Goal: Complete application form: Complete application form

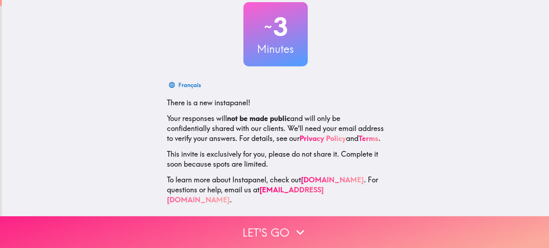
scroll to position [49, 0]
click at [268, 229] on button "Let's go" at bounding box center [274, 232] width 549 height 32
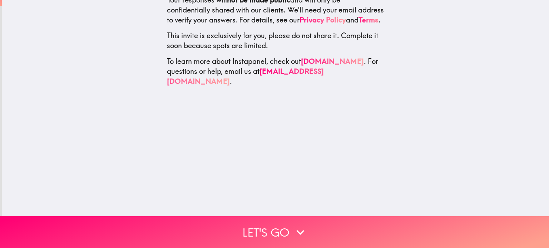
scroll to position [0, 0]
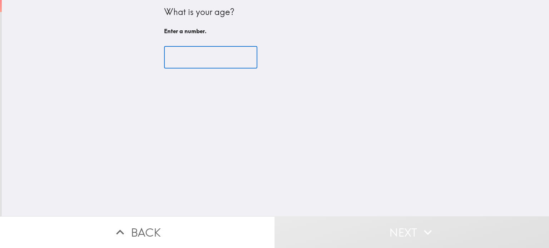
click at [175, 57] on input "number" at bounding box center [210, 57] width 93 height 22
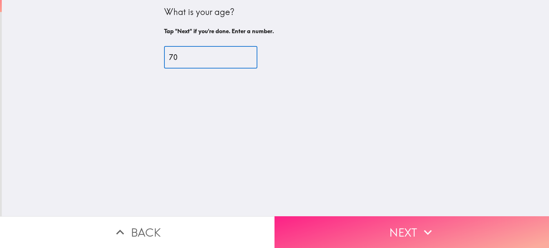
type input "70"
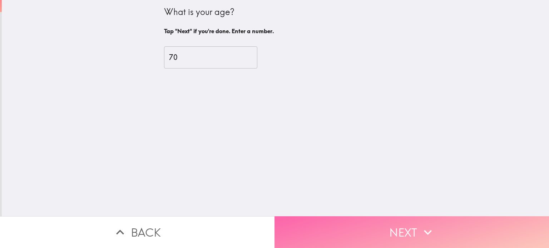
click at [420, 229] on icon "button" at bounding box center [428, 233] width 16 height 16
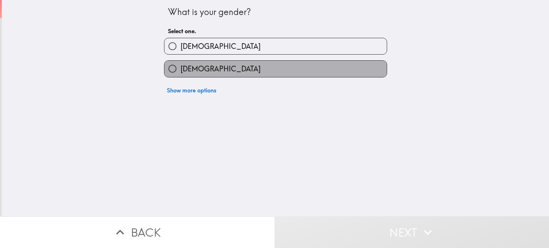
click at [195, 69] on span "[DEMOGRAPHIC_DATA]" at bounding box center [220, 69] width 80 height 10
click at [180, 69] on input "[DEMOGRAPHIC_DATA]" at bounding box center [172, 69] width 16 height 16
radio input "true"
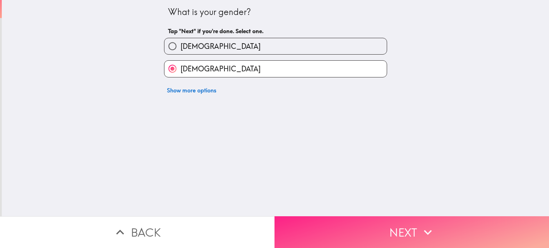
click at [409, 228] on button "Next" at bounding box center [411, 232] width 274 height 32
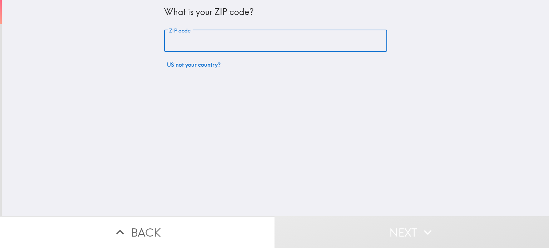
click at [203, 50] on input "ZIP code" at bounding box center [275, 41] width 223 height 22
type input "14437"
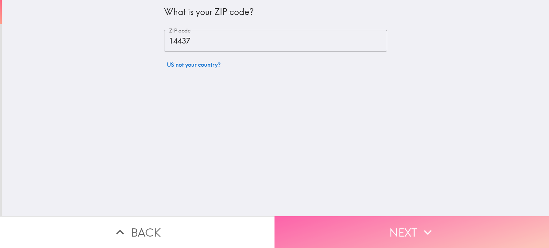
click at [404, 232] on button "Next" at bounding box center [411, 232] width 274 height 32
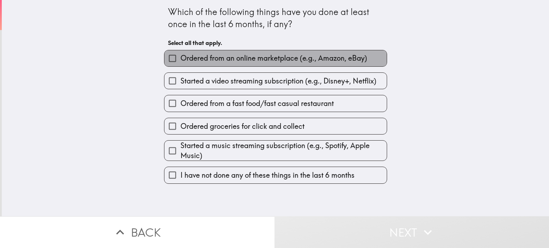
click at [284, 63] on span "Ordered from an online marketplace (e.g., Amazon, eBay)" at bounding box center [273, 58] width 186 height 10
click at [180, 63] on input "Ordered from an online marketplace (e.g., Amazon, eBay)" at bounding box center [172, 58] width 16 height 16
checkbox input "true"
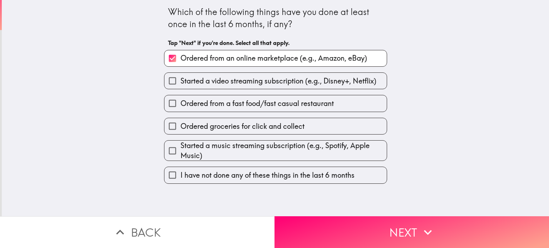
click at [251, 107] on span "Ordered from a fast food/fast casual restaurant" at bounding box center [256, 104] width 153 height 10
click at [180, 107] on input "Ordered from a fast food/fast casual restaurant" at bounding box center [172, 103] width 16 height 16
checkbox input "true"
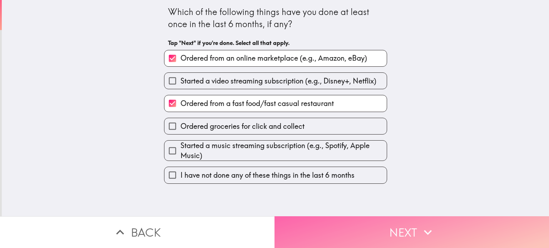
click at [375, 232] on button "Next" at bounding box center [411, 232] width 274 height 32
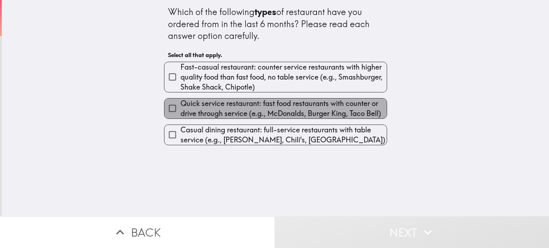
click at [280, 111] on span "Quick service restaurant: fast food restaurants with counter or drive through s…" at bounding box center [283, 109] width 206 height 20
click at [180, 111] on input "Quick service restaurant: fast food restaurants with counter or drive through s…" at bounding box center [172, 108] width 16 height 16
checkbox input "true"
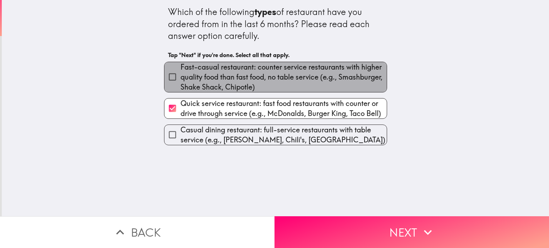
click at [281, 81] on span "Fast-casual restaurant: counter service restaurants with higher quality food th…" at bounding box center [283, 77] width 206 height 30
click at [180, 81] on input "Fast-casual restaurant: counter service restaurants with higher quality food th…" at bounding box center [172, 77] width 16 height 16
checkbox input "true"
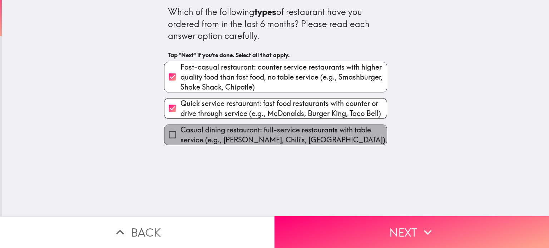
click at [296, 136] on span "Casual dining restaurant: full-service restaurants with table service (e.g., [P…" at bounding box center [283, 135] width 206 height 20
click at [180, 136] on input "Casual dining restaurant: full-service restaurants with table service (e.g., [P…" at bounding box center [172, 135] width 16 height 16
checkbox input "true"
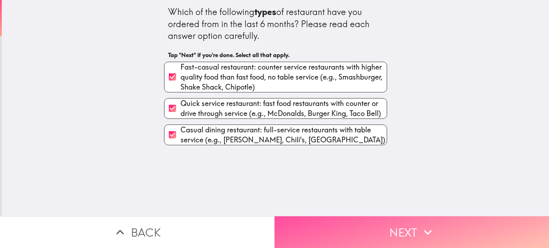
click at [370, 235] on button "Next" at bounding box center [411, 232] width 274 height 32
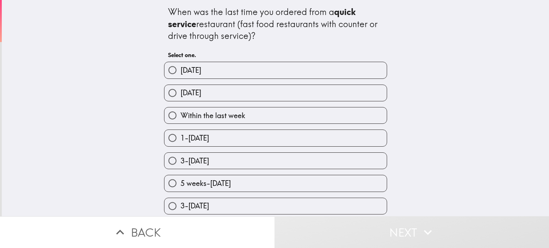
drag, startPoint x: 230, startPoint y: 116, endPoint x: 230, endPoint y: 127, distance: 11.1
click at [230, 116] on span "Within the last week" at bounding box center [212, 116] width 65 height 10
click at [180, 116] on input "Within the last week" at bounding box center [172, 116] width 16 height 16
radio input "true"
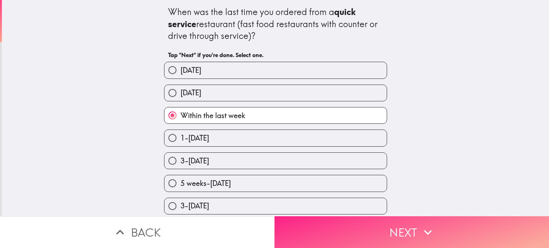
click at [400, 234] on button "Next" at bounding box center [411, 232] width 274 height 32
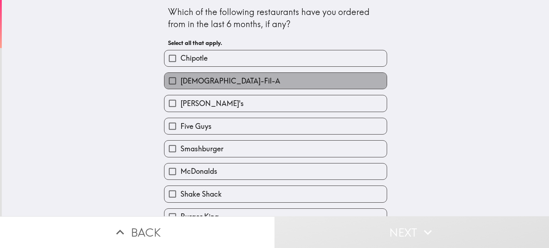
click at [202, 77] on span "[DEMOGRAPHIC_DATA]-Fil-A" at bounding box center [230, 81] width 100 height 10
click at [180, 77] on input "[DEMOGRAPHIC_DATA]-Fil-A" at bounding box center [172, 81] width 16 height 16
checkbox input "true"
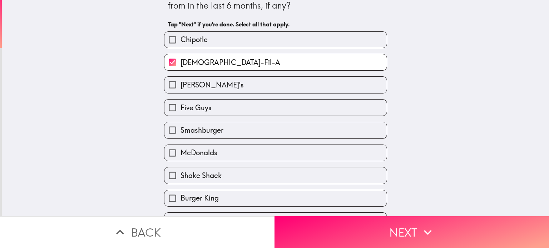
scroll to position [36, 0]
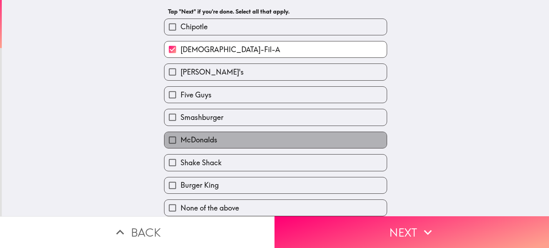
click at [216, 132] on label "McDonalds" at bounding box center [275, 140] width 222 height 16
click at [180, 132] on input "McDonalds" at bounding box center [172, 140] width 16 height 16
checkbox input "true"
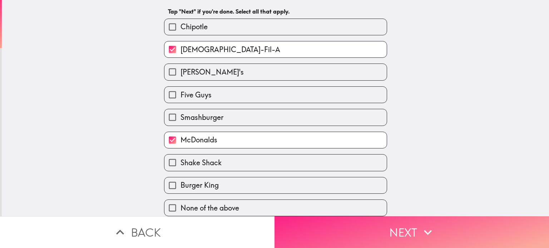
click at [381, 231] on button "Next" at bounding box center [411, 232] width 274 height 32
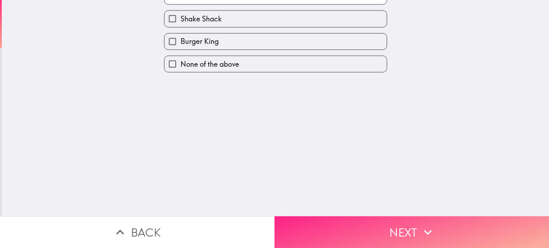
scroll to position [0, 0]
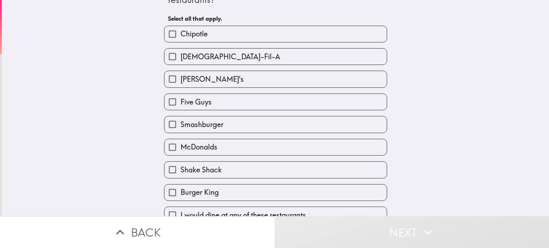
scroll to position [36, 0]
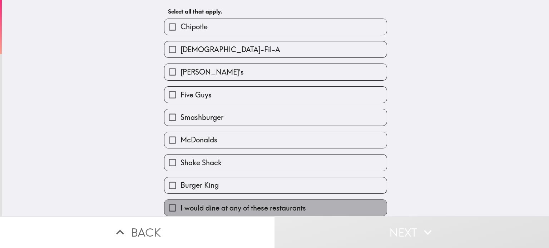
click at [229, 203] on span "I would dine at any of these restaurants" at bounding box center [242, 208] width 125 height 10
click at [180, 201] on input "I would dine at any of these restaurants" at bounding box center [172, 208] width 16 height 16
checkbox input "true"
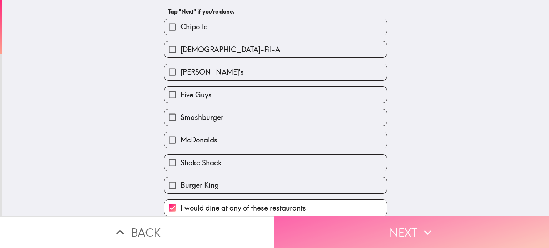
click at [357, 224] on button "Next" at bounding box center [411, 232] width 274 height 32
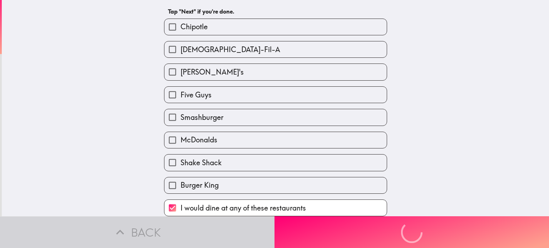
scroll to position [0, 0]
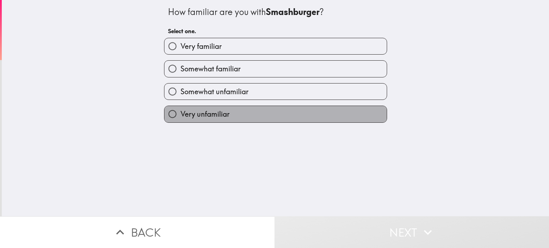
click at [220, 112] on span "Very unfamiliar" at bounding box center [204, 114] width 49 height 10
click at [180, 112] on input "Very unfamiliar" at bounding box center [172, 114] width 16 height 16
radio input "true"
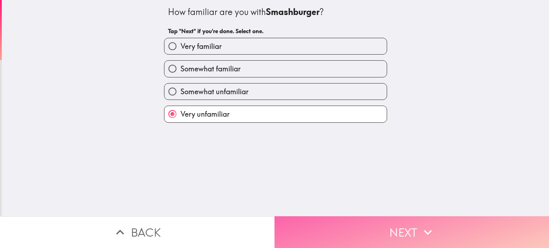
click at [386, 224] on button "Next" at bounding box center [411, 232] width 274 height 32
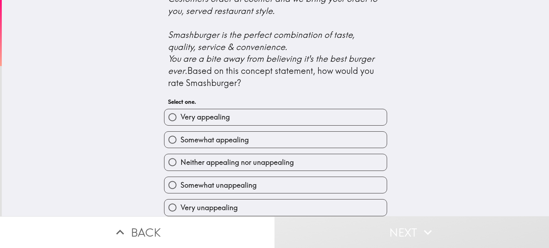
scroll to position [286, 0]
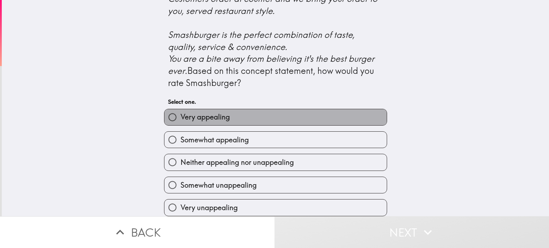
click at [221, 122] on span "Very appealing" at bounding box center [204, 117] width 49 height 10
click at [180, 125] on input "Very appealing" at bounding box center [172, 117] width 16 height 16
radio input "true"
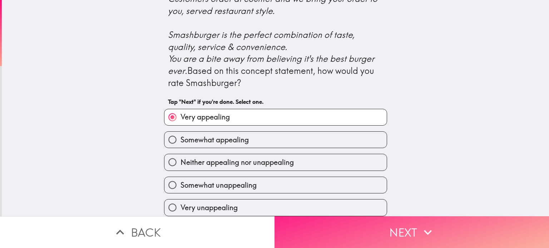
click at [386, 228] on button "Next" at bounding box center [411, 232] width 274 height 32
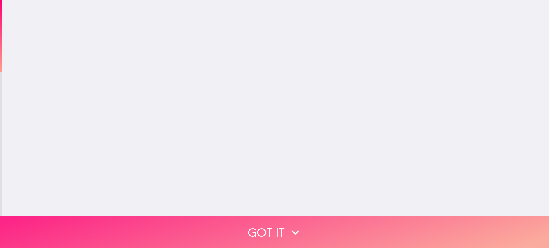
scroll to position [0, 0]
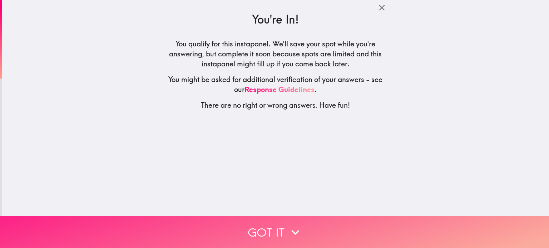
click at [274, 226] on button "Got it" at bounding box center [274, 232] width 549 height 32
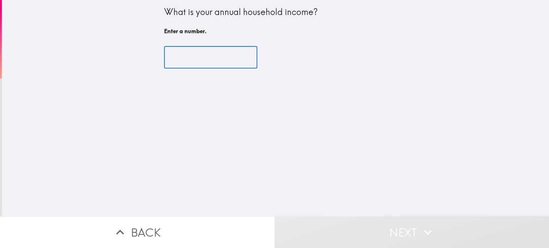
click at [199, 67] on input "number" at bounding box center [210, 57] width 93 height 22
click at [220, 54] on input "number" at bounding box center [210, 57] width 93 height 22
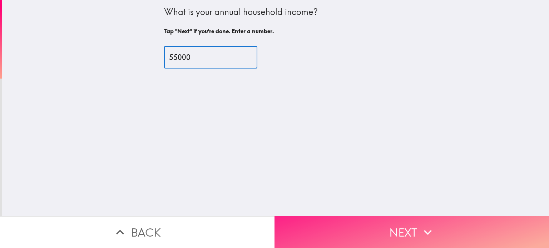
type input "55000"
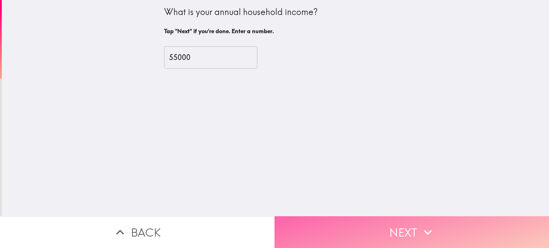
click at [381, 231] on button "Next" at bounding box center [411, 232] width 274 height 32
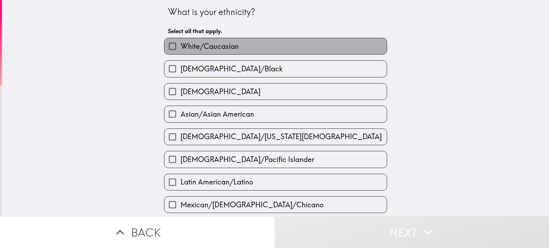
drag, startPoint x: 219, startPoint y: 46, endPoint x: 217, endPoint y: 64, distance: 18.7
click at [219, 46] on span "White/Caucasian" at bounding box center [209, 46] width 58 height 10
click at [180, 46] on input "White/Caucasian" at bounding box center [172, 46] width 16 height 16
checkbox input "true"
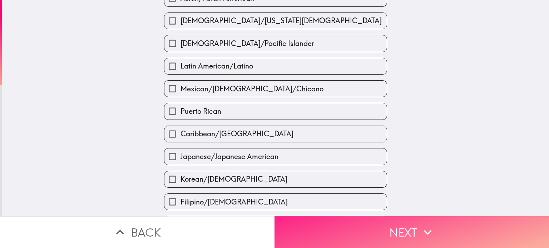
scroll to position [143, 0]
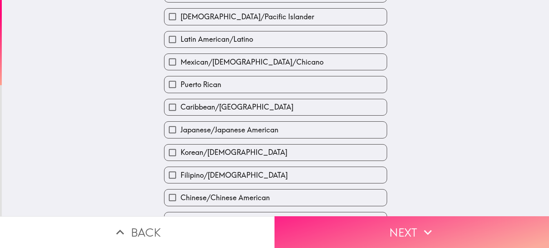
click at [367, 224] on button "Next" at bounding box center [411, 232] width 274 height 32
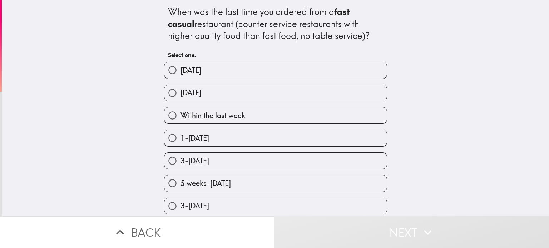
click at [251, 116] on label "Within the last week" at bounding box center [275, 116] width 222 height 16
click at [180, 116] on input "Within the last week" at bounding box center [172, 116] width 16 height 16
radio input "true"
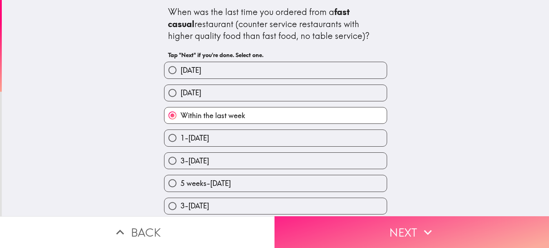
click at [341, 221] on button "Next" at bounding box center [411, 232] width 274 height 32
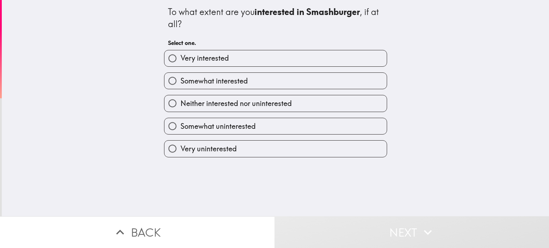
click at [220, 53] on span "Very interested" at bounding box center [204, 58] width 48 height 10
click at [180, 53] on input "Very interested" at bounding box center [172, 58] width 16 height 16
radio input "true"
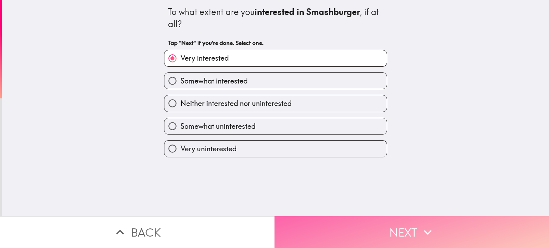
click at [344, 230] on button "Next" at bounding box center [411, 232] width 274 height 32
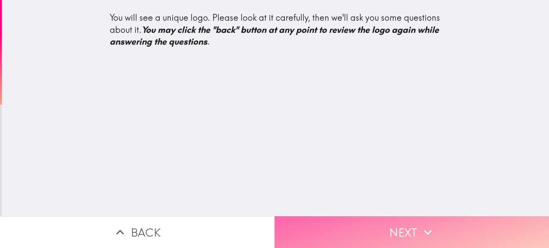
click at [399, 229] on button "Next" at bounding box center [411, 232] width 274 height 32
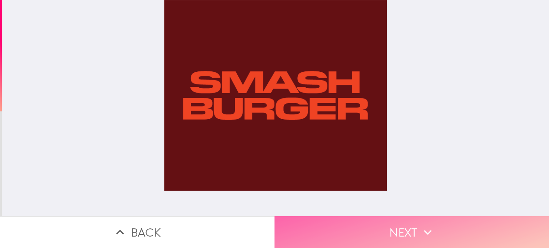
click at [353, 232] on button "Next" at bounding box center [411, 232] width 274 height 32
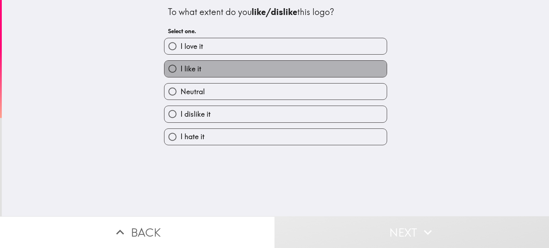
click at [226, 65] on label "I like it" at bounding box center [275, 69] width 222 height 16
click at [180, 65] on input "I like it" at bounding box center [172, 69] width 16 height 16
radio input "true"
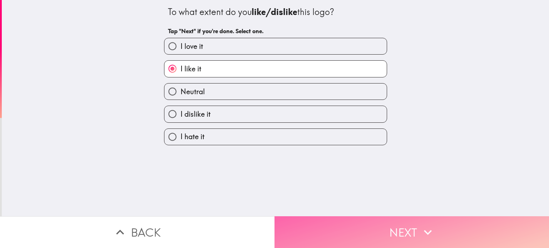
drag, startPoint x: 388, startPoint y: 233, endPoint x: 276, endPoint y: 239, distance: 112.0
click at [388, 233] on button "Next" at bounding box center [411, 232] width 274 height 32
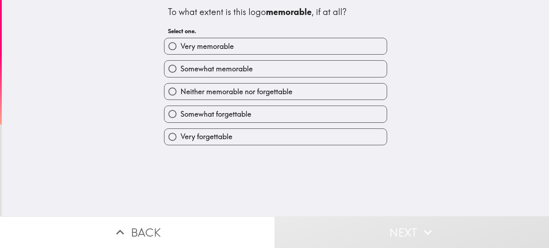
click at [219, 70] on span "Somewhat memorable" at bounding box center [216, 69] width 72 height 10
click at [180, 70] on input "Somewhat memorable" at bounding box center [172, 69] width 16 height 16
radio input "true"
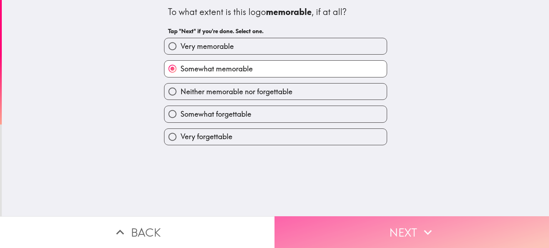
click at [336, 218] on button "Next" at bounding box center [411, 232] width 274 height 32
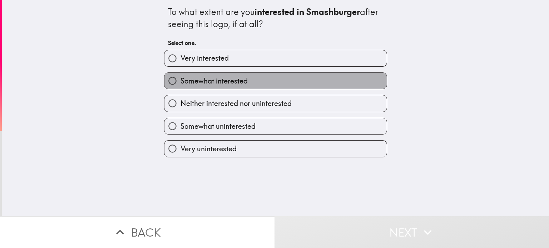
click at [209, 85] on span "Somewhat interested" at bounding box center [213, 81] width 67 height 10
click at [180, 85] on input "Somewhat interested" at bounding box center [172, 81] width 16 height 16
radio input "true"
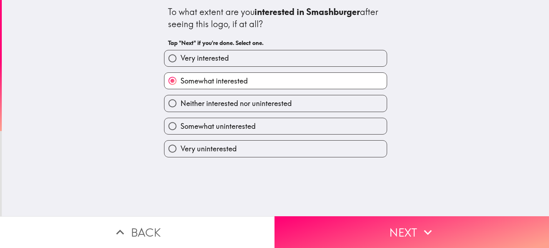
click at [215, 58] on span "Very interested" at bounding box center [204, 58] width 48 height 10
click at [180, 58] on input "Very interested" at bounding box center [172, 58] width 16 height 16
radio input "true"
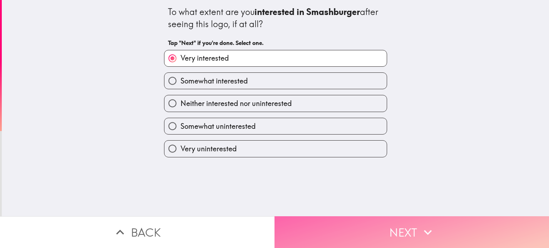
click at [355, 230] on button "Next" at bounding box center [411, 232] width 274 height 32
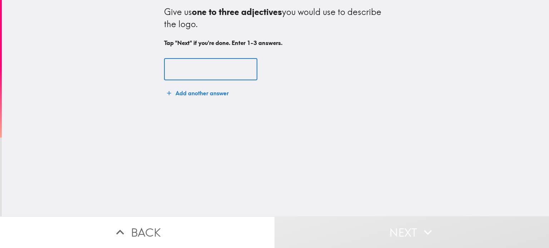
click at [201, 72] on input "text" at bounding box center [210, 70] width 93 height 22
drag, startPoint x: 239, startPoint y: 9, endPoint x: 260, endPoint y: 13, distance: 21.4
click at [260, 13] on b "one to three adjectives" at bounding box center [237, 11] width 90 height 11
click at [259, 13] on b "one to three adjectives" at bounding box center [237, 11] width 90 height 11
click at [183, 72] on input "text" at bounding box center [210, 70] width 93 height 22
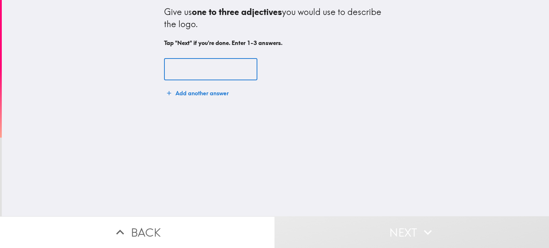
click at [192, 68] on input "text" at bounding box center [210, 70] width 93 height 22
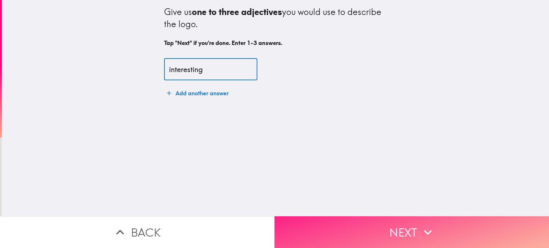
type input "interesting"
click at [385, 224] on button "Next" at bounding box center [411, 232] width 274 height 32
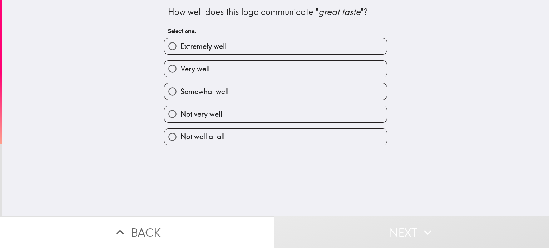
click at [214, 46] on span "Extremely well" at bounding box center [203, 46] width 46 height 10
click at [180, 46] on input "Extremely well" at bounding box center [172, 46] width 16 height 16
radio input "true"
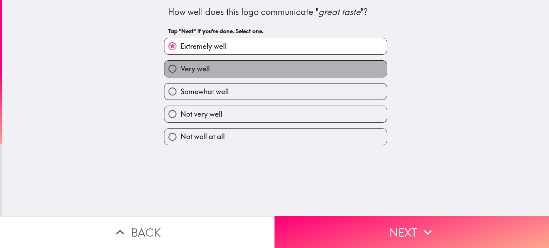
drag, startPoint x: 248, startPoint y: 73, endPoint x: 248, endPoint y: 79, distance: 6.1
click at [248, 74] on label "Very well" at bounding box center [275, 69] width 222 height 16
click at [180, 74] on input "Very well" at bounding box center [172, 69] width 16 height 16
radio input "true"
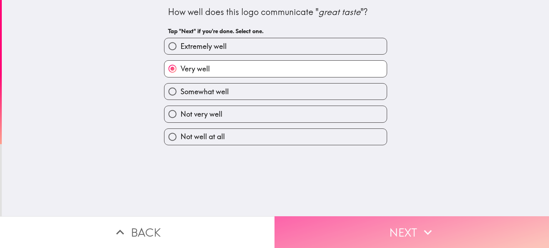
click at [383, 228] on button "Next" at bounding box center [411, 232] width 274 height 32
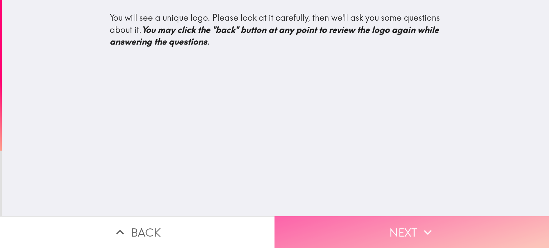
click at [377, 228] on button "Next" at bounding box center [411, 232] width 274 height 32
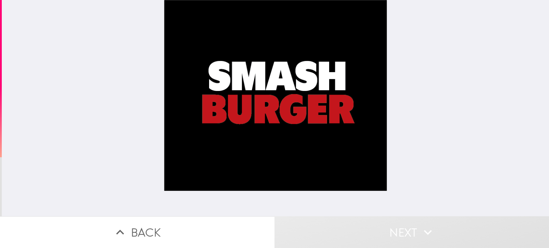
click at [355, 230] on button "Next" at bounding box center [411, 232] width 274 height 32
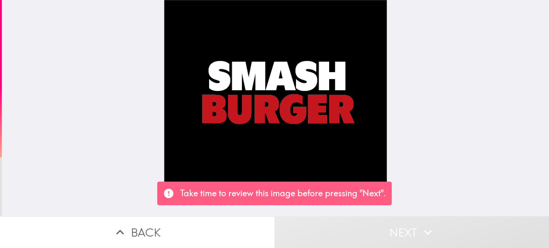
click at [454, 155] on div at bounding box center [275, 108] width 547 height 216
click at [306, 124] on div at bounding box center [275, 108] width 223 height 216
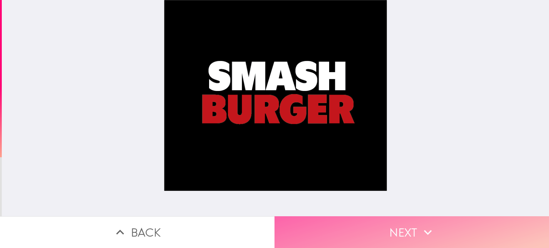
click at [357, 225] on button "Next" at bounding box center [411, 232] width 274 height 32
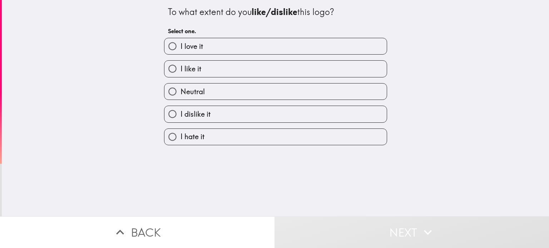
click at [204, 72] on label "I like it" at bounding box center [275, 69] width 222 height 16
click at [180, 72] on input "I like it" at bounding box center [172, 69] width 16 height 16
radio input "true"
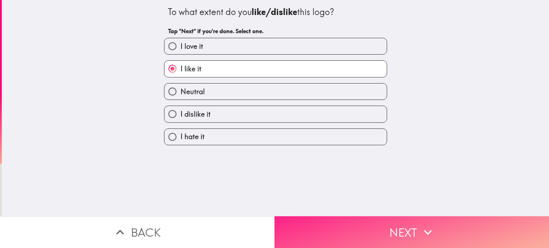
click at [358, 227] on button "Next" at bounding box center [411, 232] width 274 height 32
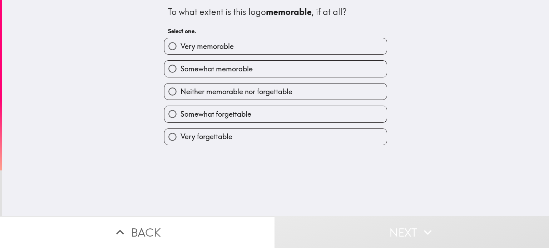
click at [205, 93] on span "Neither memorable nor forgettable" at bounding box center [236, 92] width 112 height 10
click at [180, 93] on input "Neither memorable nor forgettable" at bounding box center [172, 92] width 16 height 16
radio input "true"
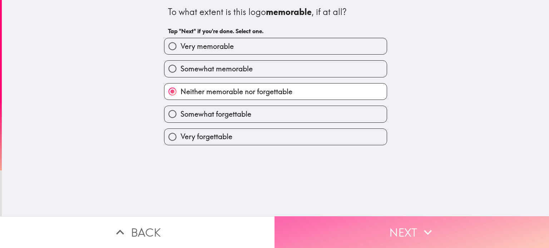
click at [354, 221] on button "Next" at bounding box center [411, 232] width 274 height 32
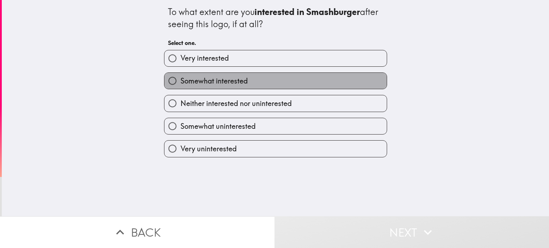
click at [204, 83] on span "Somewhat interested" at bounding box center [213, 81] width 67 height 10
click at [180, 83] on input "Somewhat interested" at bounding box center [172, 81] width 16 height 16
radio input "true"
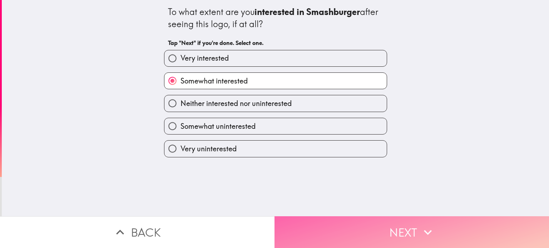
click at [343, 221] on button "Next" at bounding box center [411, 232] width 274 height 32
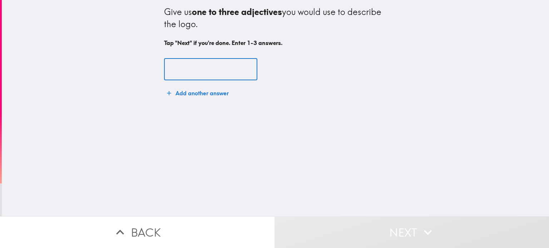
click at [208, 73] on input "text" at bounding box center [210, 70] width 93 height 22
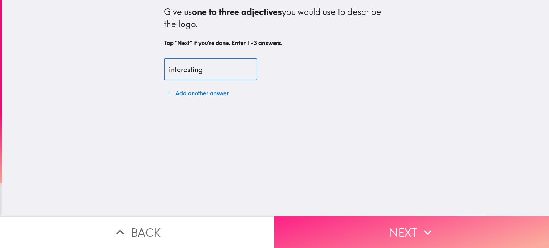
type input "interesting"
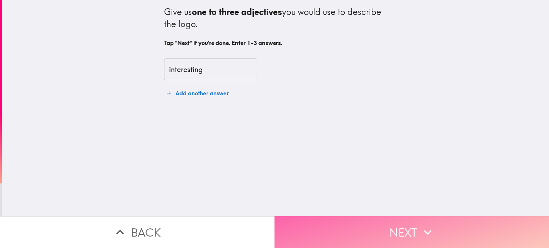
click at [393, 220] on button "Next" at bounding box center [411, 232] width 274 height 32
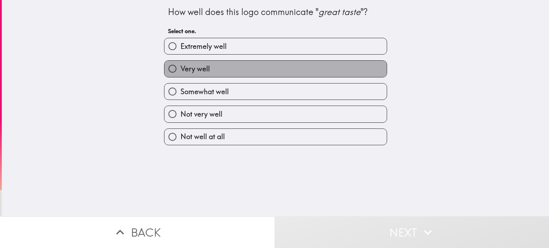
click at [211, 75] on label "Very well" at bounding box center [275, 69] width 222 height 16
click at [180, 75] on input "Very well" at bounding box center [172, 69] width 16 height 16
radio input "true"
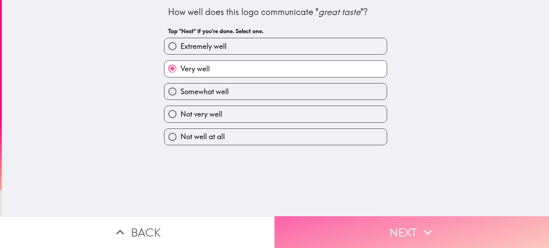
click at [373, 226] on button "Next" at bounding box center [411, 232] width 274 height 32
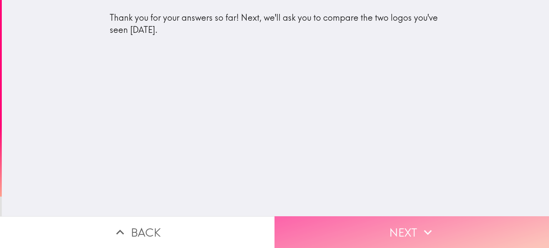
click at [397, 238] on button "Next" at bounding box center [411, 232] width 274 height 32
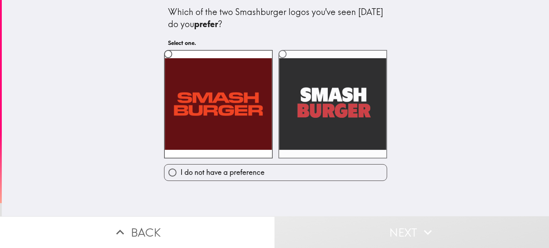
click at [312, 103] on label at bounding box center [332, 104] width 109 height 109
click at [290, 62] on input "radio" at bounding box center [282, 54] width 16 height 16
radio input "true"
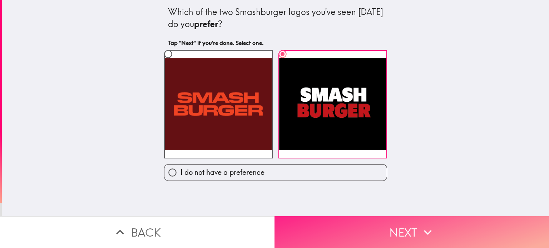
click at [394, 233] on button "Next" at bounding box center [411, 232] width 274 height 32
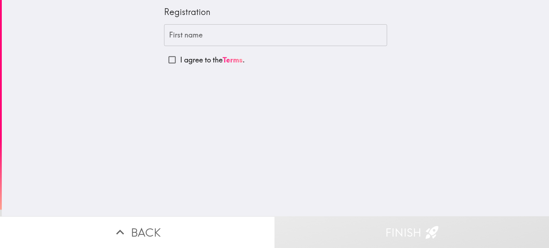
click at [193, 37] on input "First name" at bounding box center [275, 35] width 223 height 22
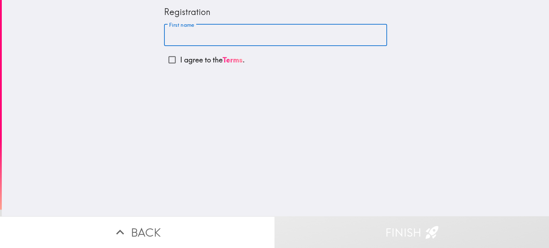
type input "[PERSON_NAME]"
click at [187, 57] on p "I agree to the Terms ." at bounding box center [212, 60] width 65 height 10
click at [180, 57] on input "I agree to the Terms ." at bounding box center [172, 60] width 16 height 16
checkbox input "true"
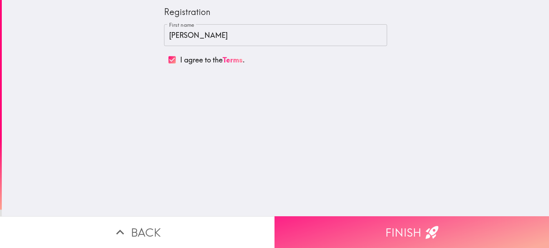
click at [389, 224] on button "Finish" at bounding box center [411, 232] width 274 height 32
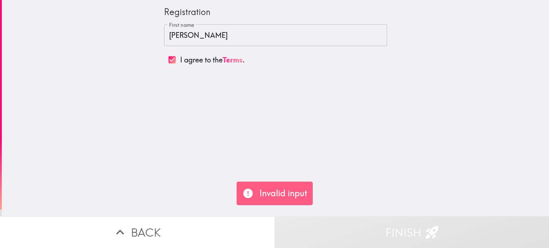
click at [207, 41] on input "[PERSON_NAME]" at bounding box center [275, 35] width 223 height 22
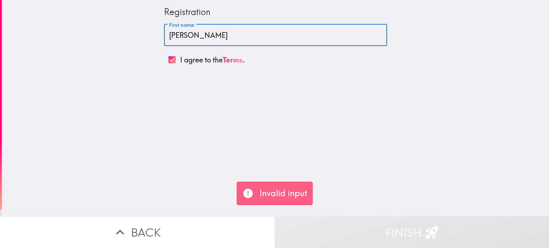
click at [259, 91] on div "Registration First name [PERSON_NAME] First name I agree to the Terms ." at bounding box center [275, 108] width 547 height 216
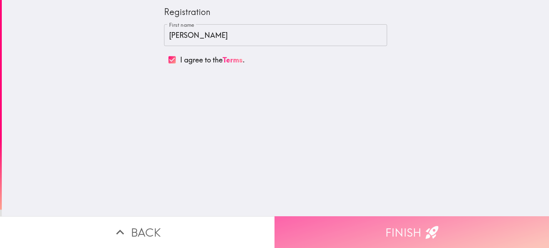
click at [426, 227] on icon "button" at bounding box center [431, 232] width 13 height 13
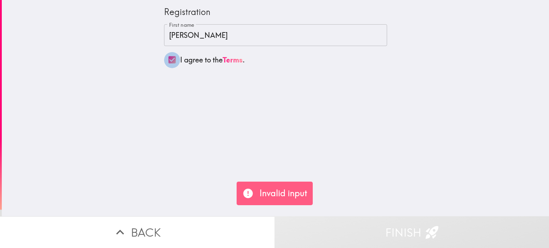
click at [170, 60] on input "I agree to the Terms ." at bounding box center [172, 60] width 16 height 16
click at [215, 118] on div "Registration First name [PERSON_NAME] First name I agree to the Terms ." at bounding box center [275, 108] width 547 height 216
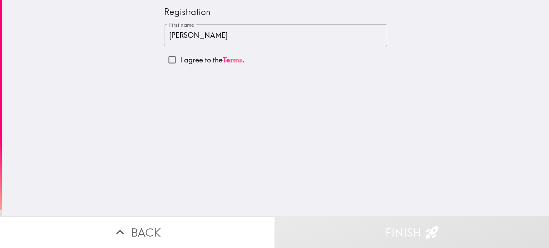
click at [164, 57] on input "I agree to the Terms ." at bounding box center [172, 60] width 16 height 16
checkbox input "true"
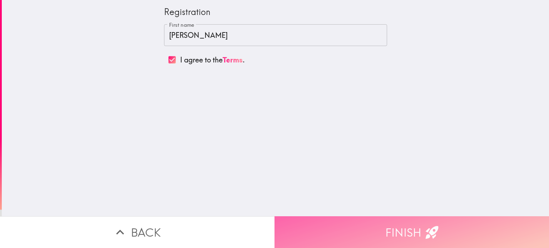
click at [425, 226] on icon "button" at bounding box center [431, 232] width 13 height 13
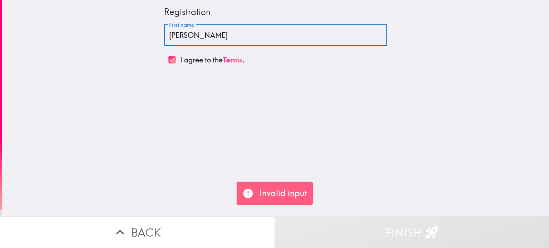
drag, startPoint x: 207, startPoint y: 34, endPoint x: 110, endPoint y: 31, distance: 97.2
click at [110, 31] on div "Registration First name [PERSON_NAME] First name I agree to the Terms ." at bounding box center [275, 108] width 547 height 216
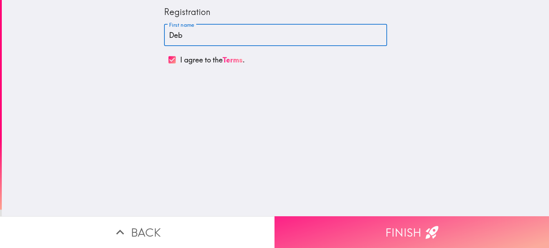
type input "Deb"
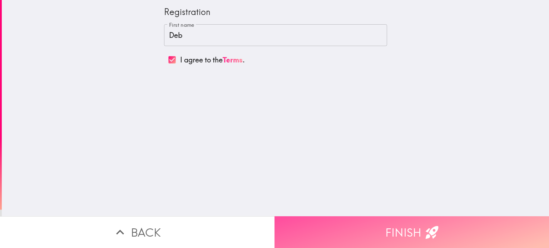
drag, startPoint x: 404, startPoint y: 226, endPoint x: 405, endPoint y: 231, distance: 4.8
click at [402, 229] on button "Finish" at bounding box center [411, 232] width 274 height 32
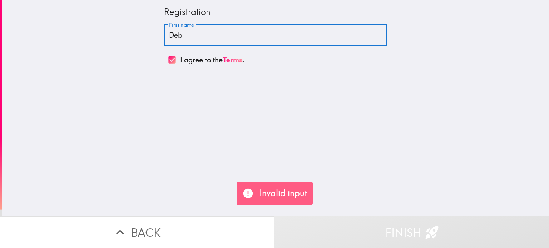
drag, startPoint x: 184, startPoint y: 36, endPoint x: 109, endPoint y: 32, distance: 75.1
click at [108, 30] on div "Registration First name Deb First name I agree to the Terms ." at bounding box center [275, 108] width 547 height 216
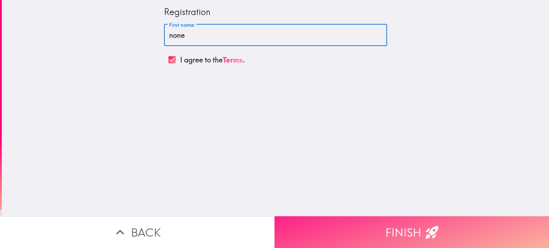
type input "none"
click at [366, 220] on button "Finish" at bounding box center [411, 232] width 274 height 32
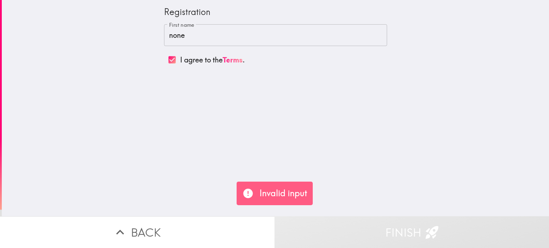
click at [140, 223] on button "Back" at bounding box center [137, 232] width 274 height 32
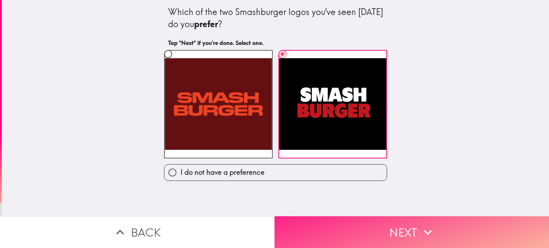
click at [379, 231] on button "Next" at bounding box center [411, 232] width 274 height 32
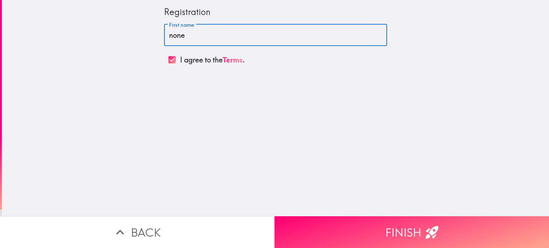
drag, startPoint x: 189, startPoint y: 41, endPoint x: 153, endPoint y: 41, distance: 35.4
click at [153, 41] on div "Registration First name none First name I agree to the Terms ." at bounding box center [275, 108] width 547 height 216
type input "[PERSON_NAME]"
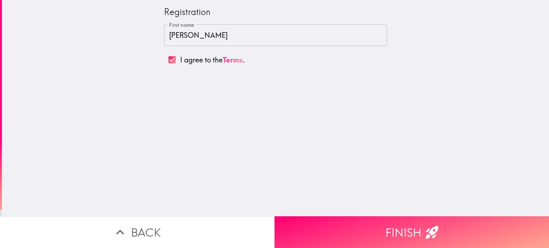
drag, startPoint x: 284, startPoint y: 128, endPoint x: 333, endPoint y: 170, distance: 64.6
click at [330, 167] on div "Registration First name [PERSON_NAME] First name I agree to the Terms ." at bounding box center [275, 108] width 547 height 216
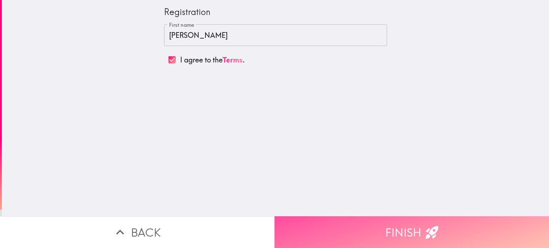
drag, startPoint x: 384, startPoint y: 234, endPoint x: 379, endPoint y: 229, distance: 7.3
click at [383, 233] on button "Finish" at bounding box center [411, 232] width 274 height 32
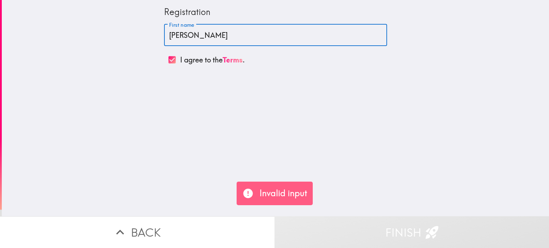
drag, startPoint x: 163, startPoint y: 37, endPoint x: 249, endPoint y: 61, distance: 89.4
click at [248, 44] on input "[PERSON_NAME]" at bounding box center [275, 35] width 223 height 22
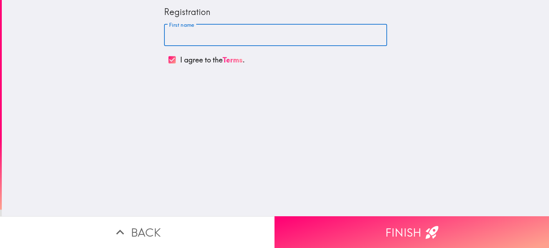
type input "Deb"
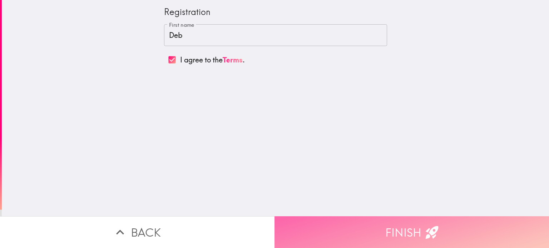
click at [348, 216] on button "Finish" at bounding box center [411, 232] width 274 height 32
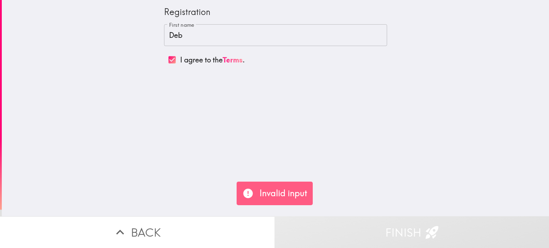
click at [287, 197] on p "Invalid input" at bounding box center [283, 194] width 48 height 12
click at [286, 196] on p "Invalid input" at bounding box center [283, 194] width 48 height 12
click at [283, 194] on p "Invalid input" at bounding box center [283, 194] width 48 height 12
click at [167, 58] on input "I agree to the Terms ." at bounding box center [172, 60] width 16 height 16
checkbox input "false"
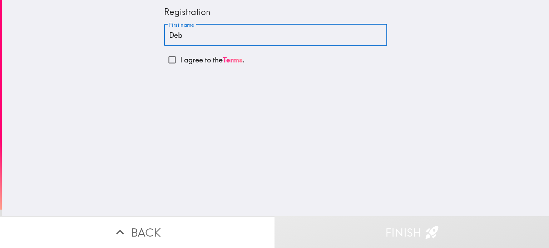
click at [184, 35] on input "Deb" at bounding box center [275, 35] width 223 height 22
drag, startPoint x: 184, startPoint y: 35, endPoint x: 120, endPoint y: 35, distance: 64.3
click at [116, 35] on div "Registration First name Deb First name I agree to the Terms ." at bounding box center [275, 108] width 547 height 216
click at [171, 60] on input "I agree to the Terms ." at bounding box center [172, 60] width 16 height 16
checkbox input "true"
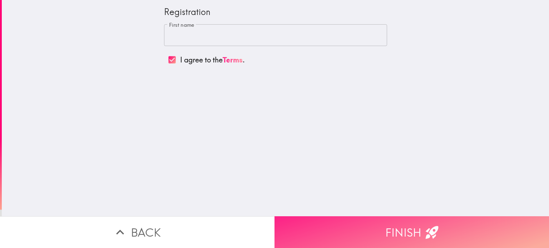
click at [425, 226] on icon "button" at bounding box center [431, 232] width 13 height 13
